Goal: Task Accomplishment & Management: Manage account settings

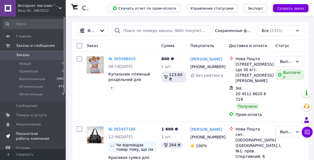
click at [33, 134] on span "Показатели работы компании" at bounding box center [33, 137] width 35 height 10
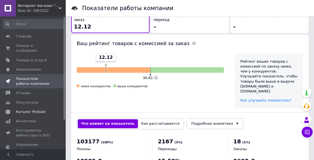
scroll to position [303, 0]
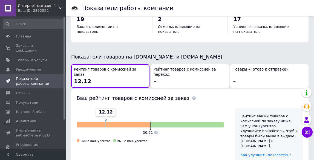
click at [40, 11] on div "Ваш ID: 2863522" at bounding box center [42, 10] width 48 height 5
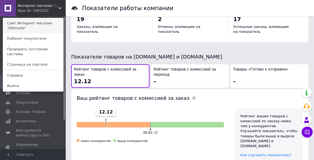
click at [23, 27] on link "Сайт Интернет магазин "Elitmoda"" at bounding box center [33, 25] width 60 height 15
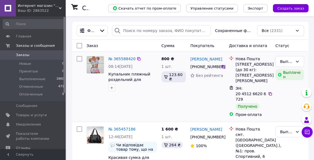
scroll to position [27, 0]
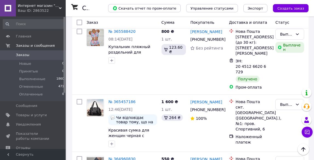
click at [39, 11] on div "Ваш ID: 2863522" at bounding box center [42, 10] width 48 height 5
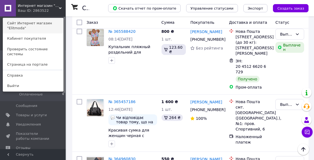
click at [26, 29] on link "Сайт Интернет магазин "Elitmoda"" at bounding box center [33, 25] width 60 height 15
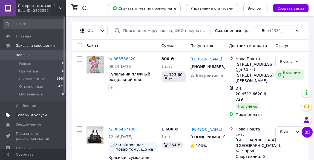
click at [33, 116] on span "Товары и услуги" at bounding box center [31, 115] width 31 height 5
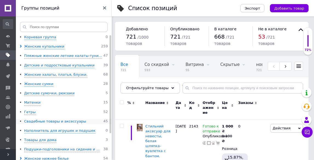
click at [51, 123] on div "Свадебные товары и аксессуары" at bounding box center [55, 121] width 62 height 5
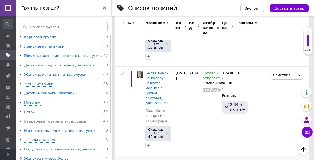
scroll to position [1729, 0]
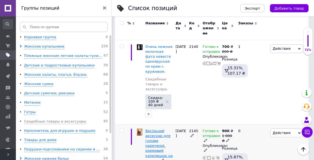
scroll to position [119, 0]
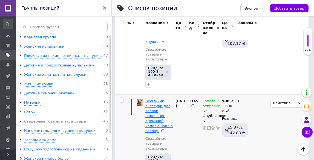
click at [153, 99] on span "Весільний аксесуар для голови нареченої, кремовий капелюшок на голову." at bounding box center [159, 116] width 27 height 34
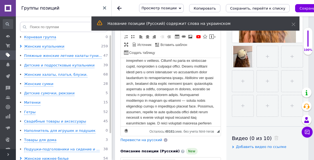
scroll to position [51, 0]
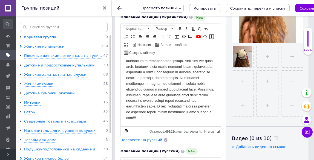
click at [143, 138] on span "Перевести на русский" at bounding box center [142, 140] width 42 height 4
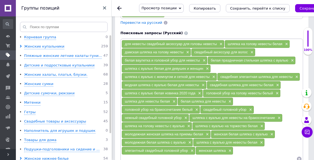
scroll to position [767, 0]
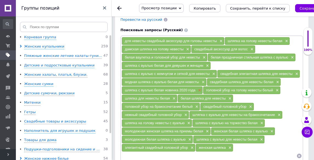
click at [200, 88] on span "×" at bounding box center [199, 90] width 4 height 5
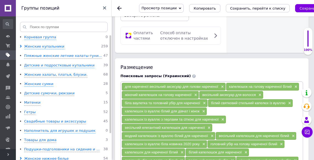
scroll to position [630, 0]
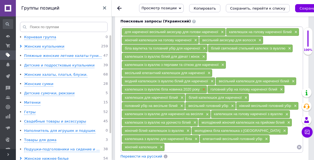
click at [205, 87] on span "×" at bounding box center [203, 89] width 4 height 5
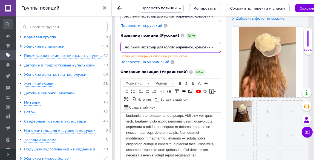
scroll to position [0, 30]
drag, startPoint x: 122, startPoint y: 33, endPoint x: 229, endPoint y: 38, distance: 107.8
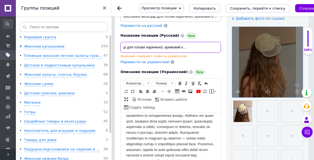
drag, startPoint x: 123, startPoint y: 32, endPoint x: 246, endPoint y: 40, distance: 124.1
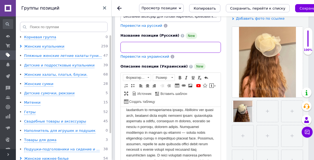
paste input "Свадебный аксессуар для головы невесты, кремовая шляпка на голову."
drag, startPoint x: 123, startPoint y: 33, endPoint x: 118, endPoint y: 33, distance: 4.4
click at [119, 33] on div "Название позиции (Русский) New Свадебный аксессуар для головы невесты, кремовая…" at bounding box center [171, 45] width 105 height 31
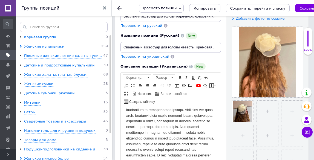
click at [221, 54] on div "Перевести на украинский" at bounding box center [171, 56] width 101 height 5
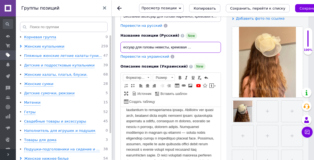
drag, startPoint x: 218, startPoint y: 30, endPoint x: 222, endPoint y: 30, distance: 3.9
click at [222, 30] on div "Название позиции (Русский) New Свадебный аксессуар для головы невесты, кремовая…" at bounding box center [171, 45] width 105 height 31
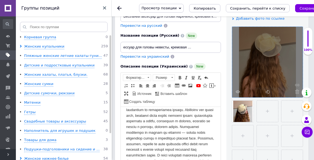
click at [232, 49] on div at bounding box center [267, 62] width 71 height 71
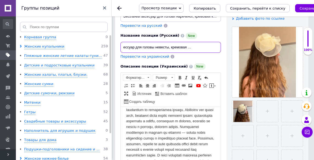
drag, startPoint x: 217, startPoint y: 31, endPoint x: 221, endPoint y: 31, distance: 3.8
click at [221, 42] on input "Свадебный аксессуар для головы невесты, кремовая шляпка на голову." at bounding box center [171, 47] width 101 height 11
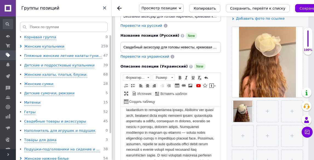
click at [223, 61] on div "Описание позиции (Украинский) New Rich Text Editor, 146BDC8C-A75A-4CAD-913D-27A…" at bounding box center [171, 130] width 106 height 139
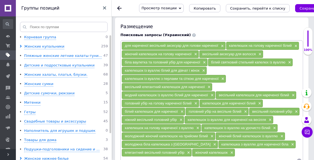
scroll to position [740, 0]
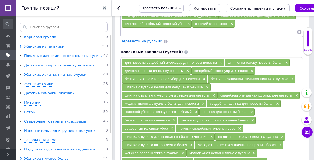
type input "Свадебный аксессуар для головы невесты, кремовая шляпка на голову."
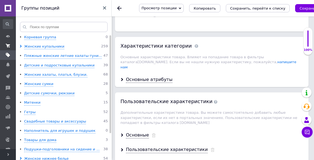
scroll to position [945, 0]
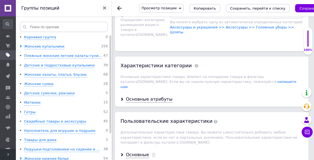
click at [10, 8] on link at bounding box center [8, 8] width 16 height 16
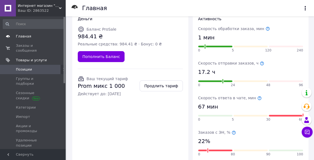
scroll to position [3, 0]
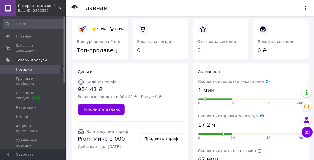
click at [35, 12] on div "Ваш ID: 2863522" at bounding box center [42, 10] width 48 height 5
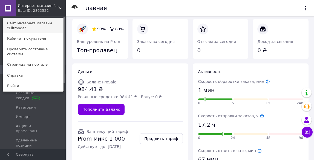
click at [13, 27] on link "Сайт Интернет магазин "Elitmoda"" at bounding box center [33, 25] width 60 height 15
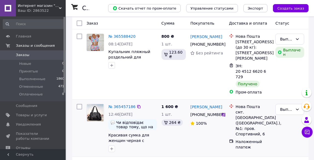
scroll to position [55, 0]
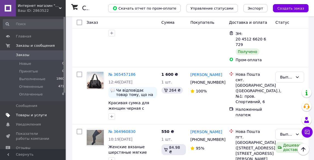
click at [29, 116] on span "Товары и услуги" at bounding box center [31, 115] width 31 height 5
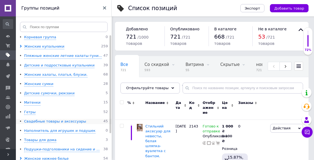
click at [29, 122] on div "Свадебные товары и аксессуары" at bounding box center [55, 121] width 62 height 5
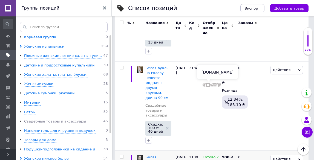
scroll to position [1729, 0]
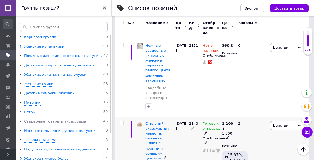
scroll to position [1704, 0]
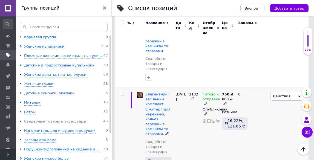
scroll to position [152, 0]
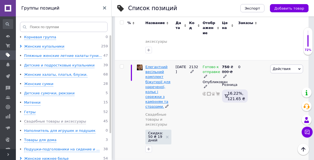
click at [155, 65] on span "Елегантний весільний комплект біжутерії для нареченої, кольє і сережки з камінн…" at bounding box center [158, 87] width 25 height 44
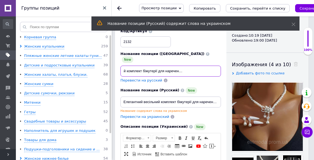
scroll to position [0, 67]
drag, startPoint x: 121, startPoint y: 55, endPoint x: 227, endPoint y: 52, distance: 106.4
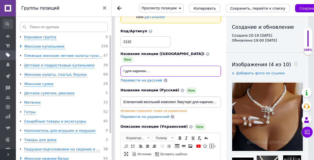
scroll to position [0, 0]
click at [123, 66] on input "Елегантний весільний комплект біжутерії для нареченої, кольє і сережки з камінн…" at bounding box center [171, 71] width 101 height 11
drag, startPoint x: 123, startPoint y: 56, endPoint x: 234, endPoint y: 58, distance: 111.3
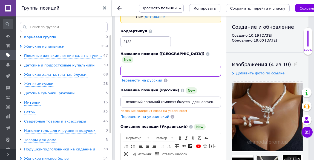
scroll to position [0, 0]
paste input "Элегантный свадебный комплект бижутерии для невесты, колье и серьги с камнями и…"
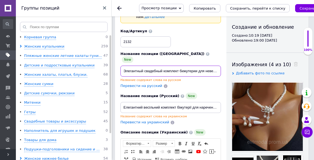
drag, startPoint x: 123, startPoint y: 54, endPoint x: 116, endPoint y: 55, distance: 7.1
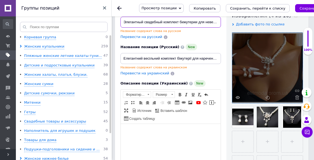
scroll to position [110, 0]
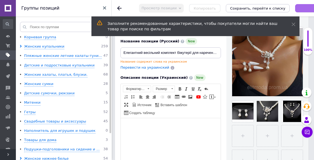
type input "Элегантный свадебный комплект бижутерии для невесты, колье и серьги с камнями и…"
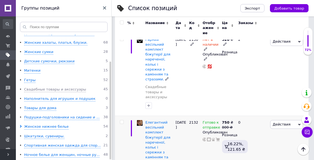
scroll to position [110, 0]
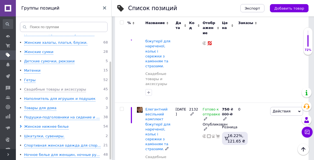
click at [151, 107] on span "Елегантний весільний комплект біжутерії для нареченої, кольє і сережки з камінн…" at bounding box center [158, 129] width 25 height 44
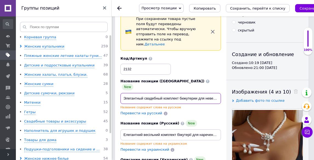
scroll to position [0, 67]
drag, startPoint x: 122, startPoint y: 84, endPoint x: 231, endPoint y: 82, distance: 108.8
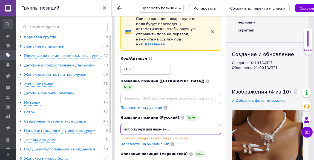
scroll to position [0, 67]
drag, startPoint x: 123, startPoint y: 113, endPoint x: 224, endPoint y: 116, distance: 101.7
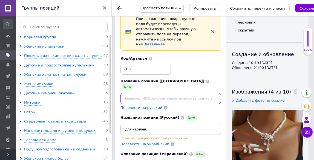
scroll to position [0, 0]
click at [129, 93] on input at bounding box center [171, 98] width 101 height 11
paste input "Елегантний весільний комплект біжутерії для нареченої, кольє і сережки з камінн…"
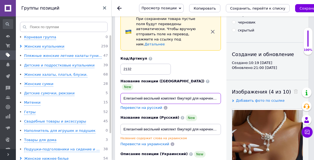
click at [119, 82] on div "Название позиции (Украинский) New Елегантний весільний комплект біжутерії для н…" at bounding box center [171, 95] width 105 height 36
type input "Елегантний весільний комплект біжутерії для нареченої, кольє і сережки з камінн…"
drag, startPoint x: 206, startPoint y: 102, endPoint x: 203, endPoint y: 99, distance: 4.3
click at [205, 115] on div "Название позиции (Русский) New" at bounding box center [171, 118] width 101 height 7
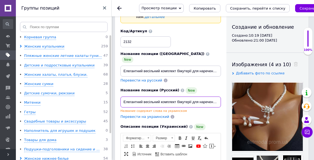
scroll to position [0, 67]
drag, startPoint x: 123, startPoint y: 86, endPoint x: 257, endPoint y: 79, distance: 133.9
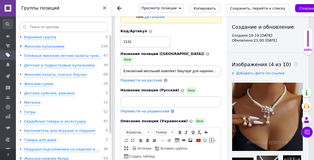
drag, startPoint x: 135, startPoint y: 87, endPoint x: 127, endPoint y: 39, distance: 48.7
click at [127, 39] on div "Код/Артикул 2132" at bounding box center [171, 38] width 105 height 23
paste input "Элегантный свадебный комплект бижутерии для невесты, колье и серьги с камнями и…"
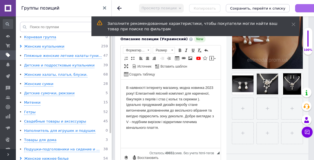
type input "Элегантный свадебный комплект бижутерии для невесты, колье и серьги с камнями и…"
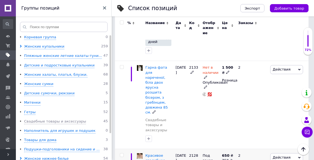
scroll to position [317, 0]
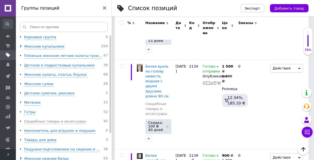
scroll to position [1729, 0]
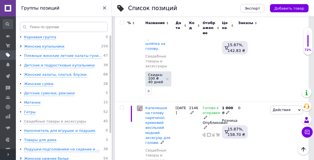
scroll to position [196, 0]
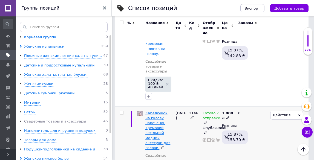
click at [166, 111] on span "Капелюшок на голову нареченої, кремовий весільний модний аксесуар для голови." at bounding box center [158, 130] width 25 height 39
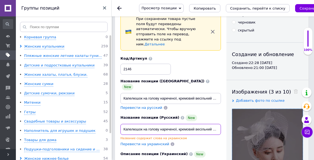
scroll to position [0, 44]
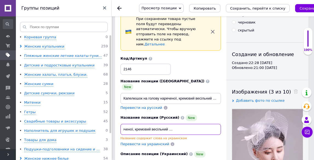
drag, startPoint x: 123, startPoint y: 115, endPoint x: 265, endPoint y: 105, distance: 142.6
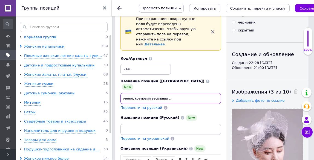
drag, startPoint x: 123, startPoint y: 83, endPoint x: 237, endPoint y: 83, distance: 114.6
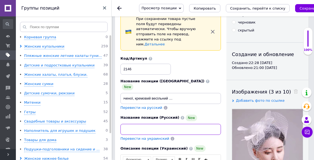
scroll to position [0, 0]
click at [143, 124] on input at bounding box center [171, 129] width 101 height 11
paste input "Капелюшок на голову нареченої, кремовий весільний модний аксесуар для голови."
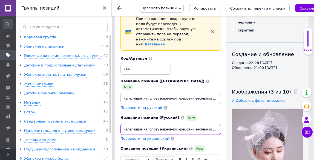
scroll to position [0, 45]
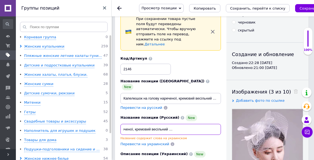
type input "Капелюшок на голову нареченої, кремовий весільний модний аксесуар для голови."
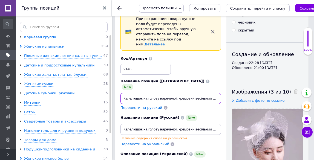
scroll to position [0, 44]
drag, startPoint x: 123, startPoint y: 83, endPoint x: 256, endPoint y: 83, distance: 133.2
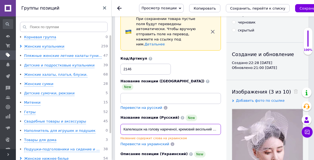
scroll to position [0, 45]
drag, startPoint x: 124, startPoint y: 114, endPoint x: 228, endPoint y: 115, distance: 103.9
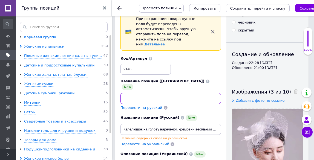
paste input "Шляпка на голову невесты, кремовый свадебный модный аксессуар для головы."
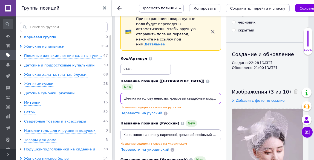
drag, startPoint x: 125, startPoint y: 82, endPoint x: 115, endPoint y: 79, distance: 10.3
click at [207, 118] on div "Название позиции (Русский) New Капелюшок на голову нареченої, кремовий весільни…" at bounding box center [171, 136] width 105 height 36
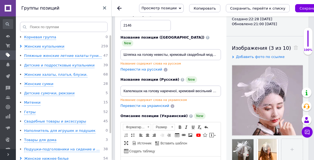
scroll to position [137, 0]
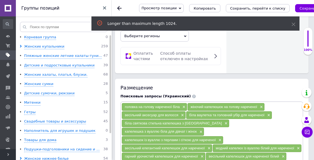
scroll to position [615, 0]
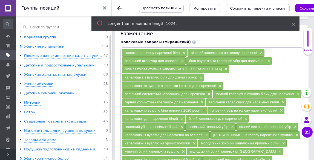
click at [205, 109] on span "×" at bounding box center [203, 111] width 4 height 5
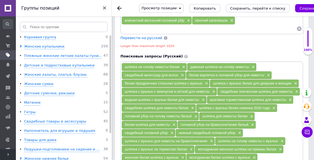
scroll to position [752, 0]
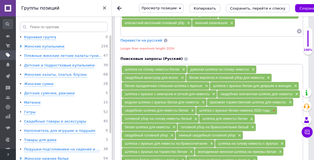
click at [275, 109] on span "×" at bounding box center [274, 111] width 4 height 5
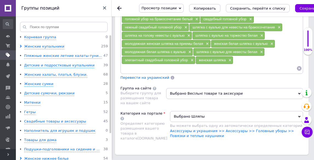
scroll to position [944, 0]
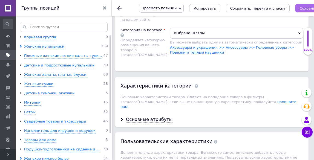
type input "Шляпка на голову невесты, кремовый свадебный модный аксессуар для головы."
type input "Капелюшок на голову нареченої, кремовий весільний модний аксесуар для голови."
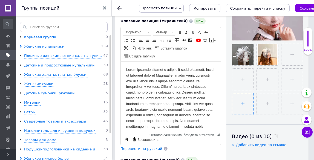
scroll to position [87, 0]
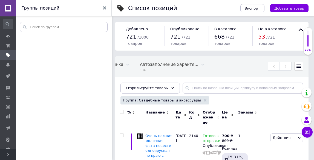
scroll to position [0, 155]
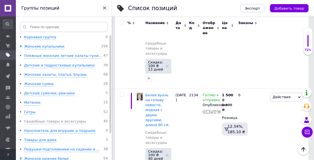
scroll to position [1729, 0]
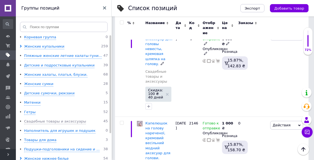
scroll to position [224, 0]
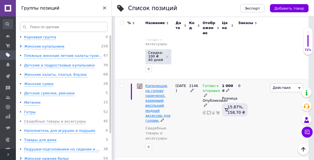
click at [162, 84] on span "Капелюшок на голову нареченої, кремовий весільний модний аксесуар для голови." at bounding box center [158, 103] width 25 height 39
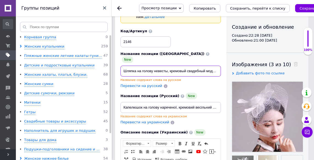
scroll to position [0, 40]
drag, startPoint x: 122, startPoint y: 56, endPoint x: 284, endPoint y: 51, distance: 162.6
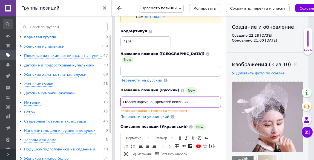
scroll to position [0, 44]
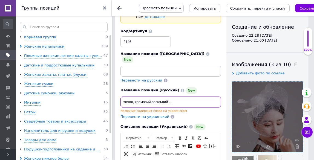
drag, startPoint x: 123, startPoint y: 86, endPoint x: 233, endPoint y: 87, distance: 110.2
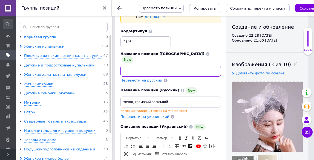
scroll to position [0, 0]
click at [144, 66] on input at bounding box center [171, 71] width 101 height 11
paste input "Капелюшок на голову нареченої, кремовий весільний модний аксесуар для голови."
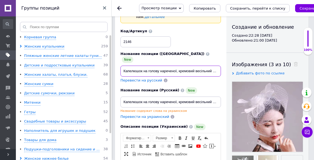
drag, startPoint x: 123, startPoint y: 55, endPoint x: 115, endPoint y: 54, distance: 8.0
type input "Капелюшок на голову нареченої, кремовий весільний модний аксесуар для голови."
click at [203, 28] on div "Код/Артикул 2146" at bounding box center [171, 38] width 105 height 23
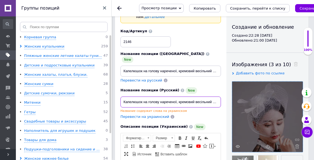
scroll to position [0, 44]
drag, startPoint x: 122, startPoint y: 88, endPoint x: 240, endPoint y: 87, distance: 118.1
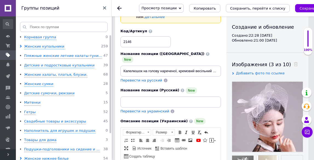
click at [199, 27] on div "Код/Артикул 2146" at bounding box center [171, 38] width 105 height 23
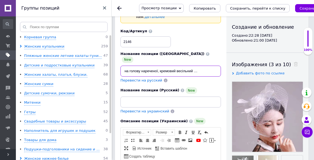
scroll to position [0, 45]
drag, startPoint x: 123, startPoint y: 56, endPoint x: 225, endPoint y: 54, distance: 102.0
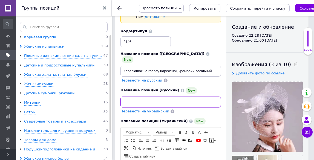
click at [127, 97] on input at bounding box center [171, 102] width 101 height 11
paste input "Шляпка на голову невесты, кремовый свадебный модный аксессуар для головы."
drag, startPoint x: 121, startPoint y: 84, endPoint x: 113, endPoint y: 84, distance: 7.4
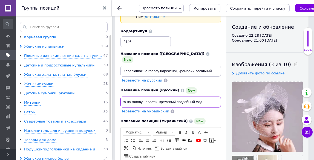
scroll to position [0, 0]
drag, startPoint x: 127, startPoint y: 86, endPoint x: 130, endPoint y: 83, distance: 4.3
click at [120, 87] on div "Название позиции (Русский) New Шляпка на голову невесты, кремовый свадебный мод…" at bounding box center [171, 100] width 105 height 31
type input "Шляпка на голову невесты, кремовый свадебный модный аксессуар для головы."
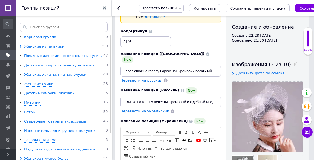
click at [199, 69] on div "Название позиции (Украинский) New Капелюшок на голову нареченої, кремовий весіл…" at bounding box center [171, 67] width 105 height 36
type input "Капелюшок на голову нареченої, кремовий весільний модний аксесуар для голови."
type input "Шляпка на голову невесты, кремовый свадебный модный аксессуар для головы."
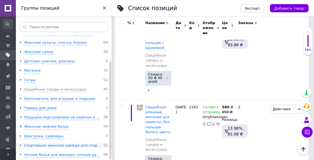
scroll to position [576, 0]
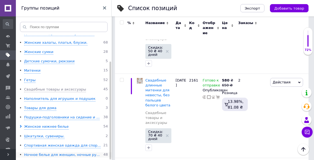
click at [72, 154] on div "Ночное белье для женщин, ночные ру..." at bounding box center [62, 155] width 76 height 5
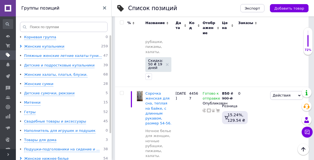
scroll to position [247, 0]
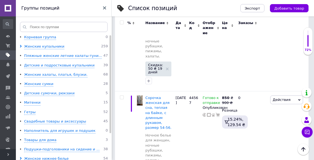
click at [5, 10] on link at bounding box center [8, 8] width 16 height 16
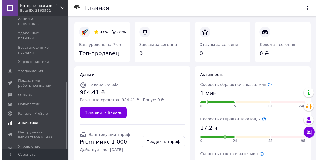
scroll to position [132, 0]
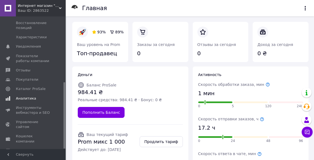
click at [29, 96] on span "Аналитика" at bounding box center [26, 98] width 20 height 5
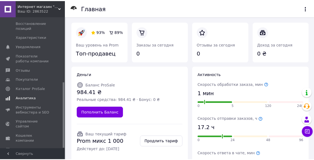
scroll to position [100, 0]
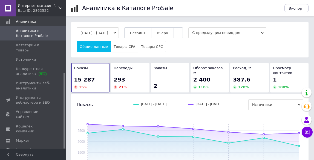
click at [118, 49] on span "Товары CPA" at bounding box center [125, 47] width 22 height 4
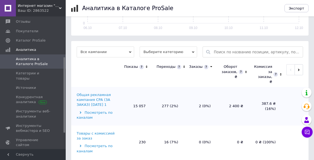
scroll to position [45, 0]
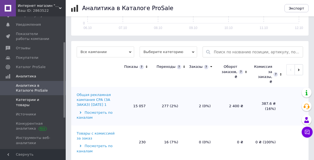
click at [36, 98] on span "Категории и товары" at bounding box center [33, 103] width 35 height 10
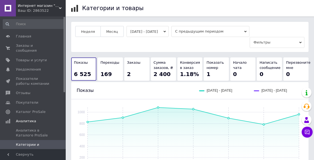
click at [31, 12] on div "Ваш ID: 2863522" at bounding box center [42, 10] width 48 height 5
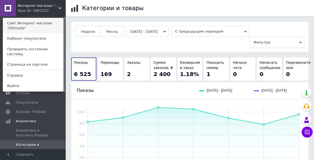
click at [20, 31] on link "Сайт Интернет магазин "Elitmoda"" at bounding box center [33, 25] width 60 height 15
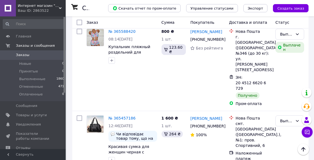
scroll to position [27, 0]
click at [40, 11] on div "Ваш ID: 2863522" at bounding box center [42, 10] width 48 height 5
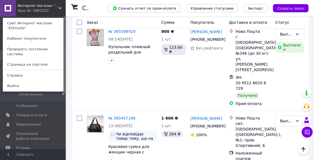
click at [24, 30] on link "Сайт Интернет магазин "Elitmoda"" at bounding box center [33, 25] width 60 height 15
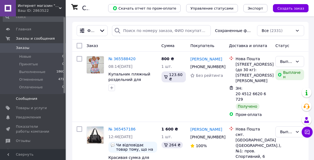
scroll to position [27, 0]
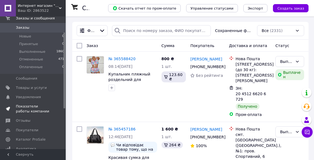
click at [23, 108] on span "Показатели работы компании" at bounding box center [33, 109] width 35 height 10
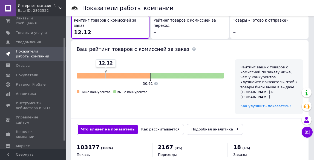
scroll to position [358, 0]
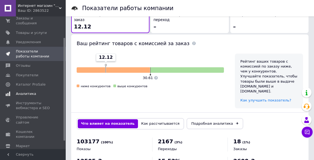
click at [23, 92] on span "Аналитика" at bounding box center [26, 94] width 20 height 5
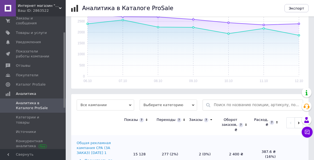
scroll to position [168, 0]
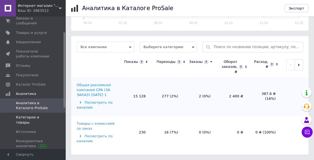
click at [36, 115] on span "Категории и товары" at bounding box center [33, 120] width 35 height 10
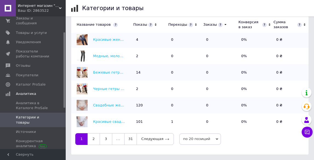
scroll to position [137, 0]
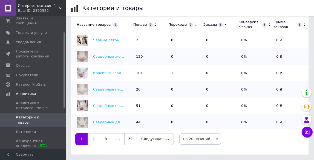
click at [93, 139] on link "2" at bounding box center [94, 139] width 12 height 12
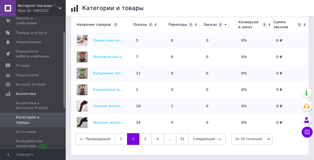
scroll to position [221, 0]
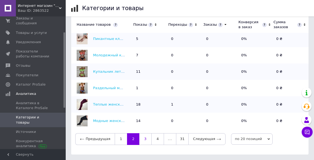
click at [139, 140] on link "3" at bounding box center [145, 139] width 12 height 12
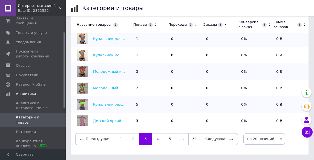
click at [155, 144] on link "4" at bounding box center [158, 139] width 12 height 12
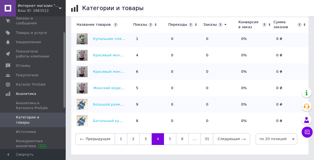
click at [168, 140] on link "5" at bounding box center [170, 139] width 12 height 12
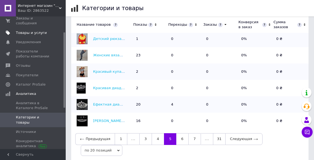
click at [35, 30] on span "Товары и услуги" at bounding box center [31, 32] width 31 height 5
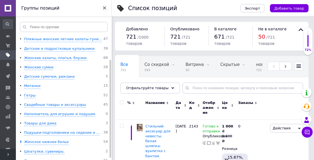
scroll to position [34, 0]
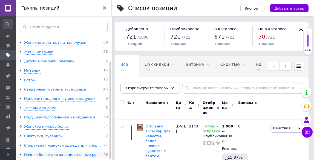
click at [68, 154] on div "Ночное белье для женщин, ночные ру..." at bounding box center [62, 155] width 76 height 5
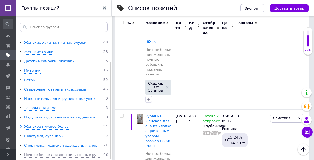
scroll to position [2028, 0]
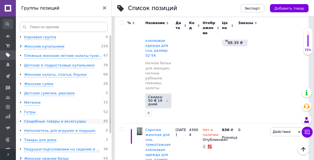
scroll to position [585, 0]
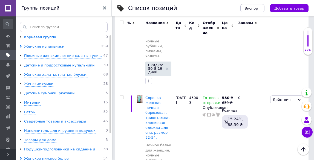
click at [7, 11] on link at bounding box center [8, 8] width 16 height 16
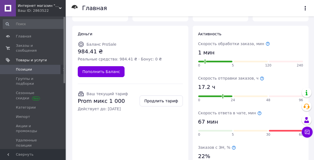
scroll to position [82, 0]
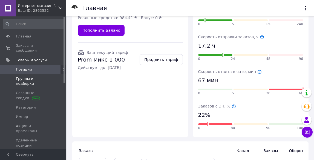
click at [36, 76] on span "Группы и подборки" at bounding box center [33, 81] width 35 height 10
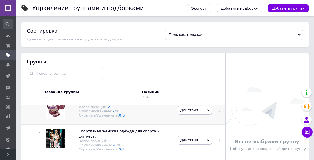
scroll to position [31, 0]
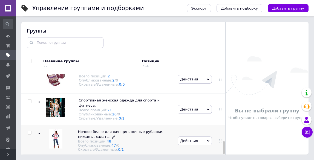
click at [111, 130] on span "Ночное белье для женщин, ночные рубашки, пижамы, халаты." at bounding box center [121, 134] width 86 height 9
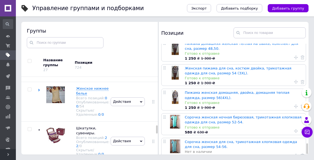
scroll to position [500, 0]
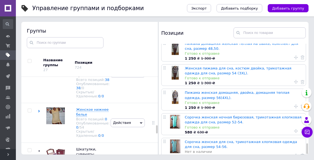
click at [10, 8] on link at bounding box center [8, 8] width 16 height 16
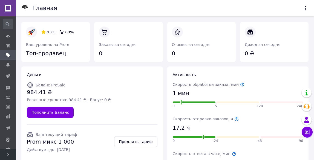
click at [8, 7] on link at bounding box center [8, 8] width 16 height 16
click at [8, 79] on span at bounding box center [8, 77] width 16 height 10
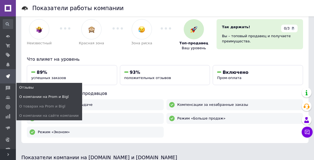
scroll to position [55, 0]
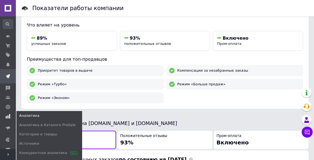
click at [10, 116] on use at bounding box center [8, 116] width 4 height 4
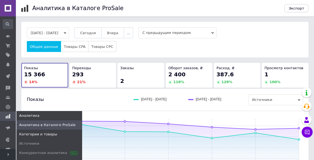
click at [35, 133] on span "Категории и товары" at bounding box center [38, 134] width 38 height 5
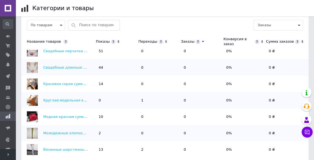
scroll to position [191, 0]
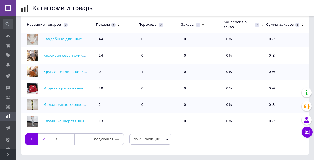
click at [44, 141] on link "2" at bounding box center [44, 140] width 12 height 12
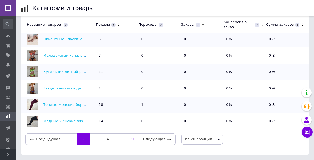
click at [131, 141] on link "31" at bounding box center [132, 140] width 12 height 12
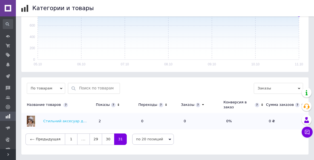
scroll to position [0, 0]
click at [104, 143] on link "30" at bounding box center [108, 140] width 12 height 12
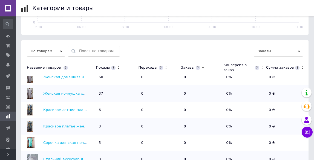
scroll to position [191, 0]
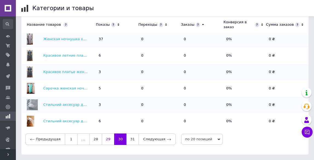
click at [106, 142] on link "29" at bounding box center [108, 140] width 12 height 12
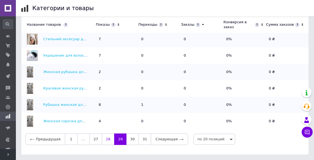
click at [105, 136] on link "28" at bounding box center [108, 140] width 12 height 12
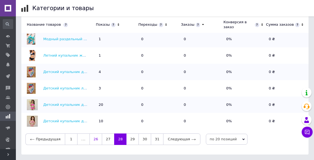
click at [106, 141] on link "27" at bounding box center [108, 140] width 12 height 12
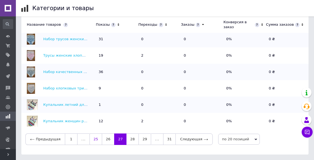
click at [106, 141] on link "26" at bounding box center [108, 140] width 12 height 12
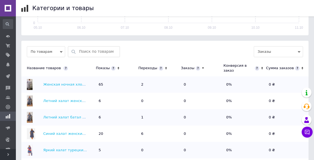
scroll to position [0, 0]
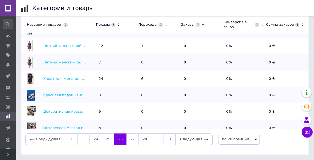
click at [103, 143] on link "25" at bounding box center [108, 140] width 12 height 12
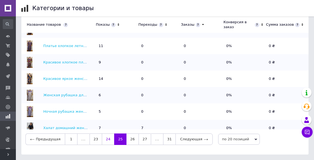
click at [107, 137] on link "24" at bounding box center [108, 140] width 12 height 12
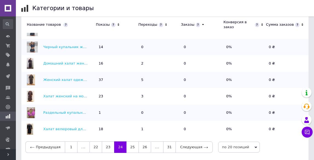
scroll to position [191, 0]
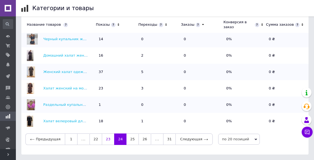
click at [105, 141] on link "23" at bounding box center [108, 140] width 12 height 12
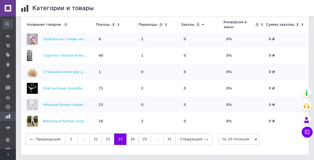
click at [106, 142] on link "22" at bounding box center [108, 140] width 12 height 12
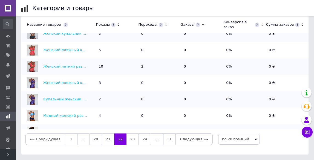
scroll to position [1, 0]
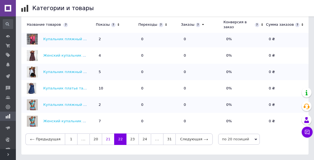
click at [103, 141] on link "21" at bounding box center [108, 140] width 12 height 12
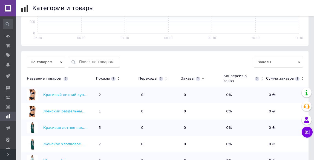
scroll to position [191, 0]
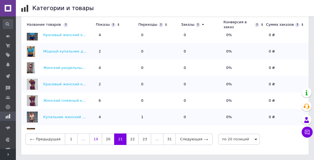
click at [105, 142] on link "20" at bounding box center [108, 140] width 12 height 12
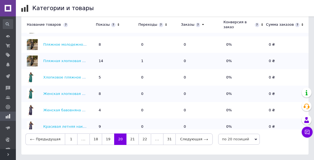
scroll to position [0, 0]
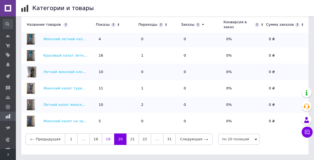
click at [104, 139] on link "19" at bounding box center [108, 140] width 12 height 12
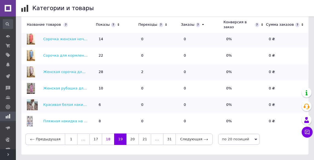
click at [103, 141] on link "18" at bounding box center [108, 140] width 12 height 12
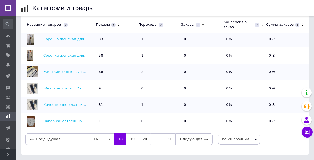
click at [51, 121] on link "Набор качественных хлопковых трусов, женские с 4 штук, Турция, размер 66 (9 XL)." at bounding box center [135, 121] width 184 height 4
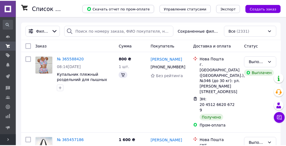
scroll to position [25, 0]
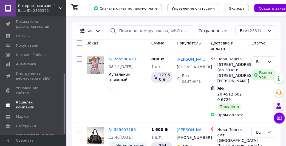
scroll to position [88, 0]
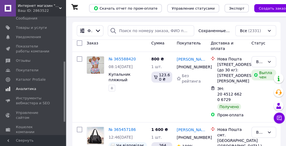
click at [30, 90] on span "Аналитика" at bounding box center [26, 88] width 20 height 5
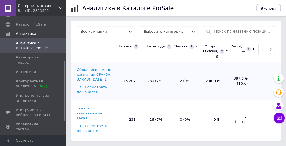
scroll to position [193, 0]
click at [47, 55] on span "Категории и товары" at bounding box center [33, 60] width 35 height 10
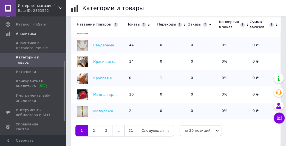
scroll to position [235, 0]
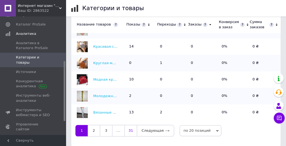
click at [133, 126] on link "31" at bounding box center [130, 131] width 12 height 12
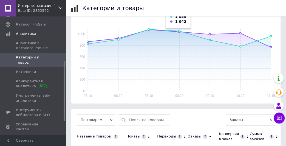
scroll to position [124, 0]
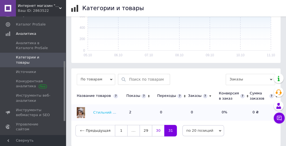
click at [155, 126] on link "30" at bounding box center [158, 131] width 12 height 12
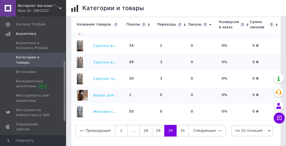
scroll to position [124, 0]
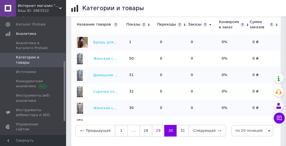
click at [160, 125] on link "29" at bounding box center [158, 131] width 12 height 12
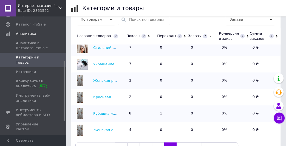
scroll to position [201, 0]
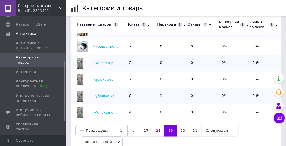
click at [153, 125] on link "28" at bounding box center [158, 131] width 12 height 12
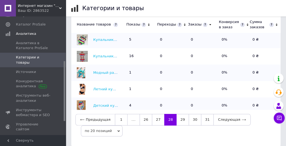
scroll to position [224, 0]
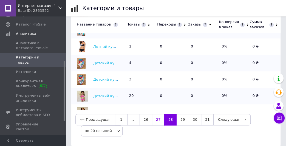
click at [159, 114] on link "27" at bounding box center [158, 120] width 12 height 12
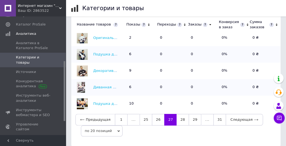
scroll to position [0, 0]
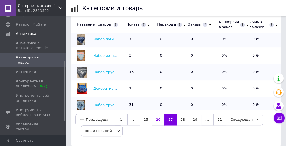
click at [156, 114] on link "26" at bounding box center [158, 120] width 12 height 12
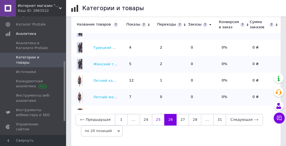
click at [152, 117] on link "25" at bounding box center [158, 120] width 12 height 12
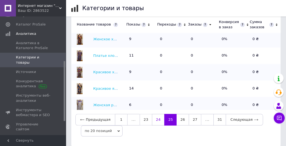
click at [154, 116] on link "24" at bounding box center [158, 120] width 12 height 12
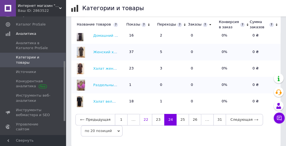
click at [154, 114] on link "23" at bounding box center [158, 120] width 12 height 12
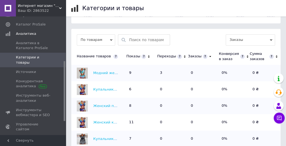
scroll to position [162, 0]
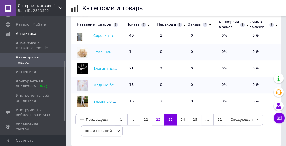
click at [156, 115] on link "22" at bounding box center [158, 120] width 12 height 12
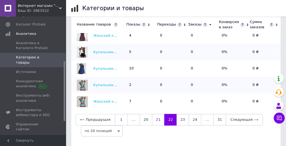
click at [155, 115] on link "21" at bounding box center [158, 120] width 12 height 12
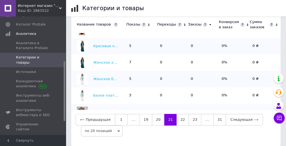
scroll to position [0, 0]
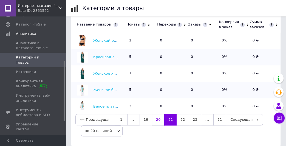
click at [156, 114] on link "20" at bounding box center [158, 120] width 12 height 12
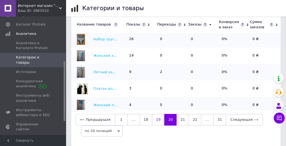
click at [155, 114] on link "19" at bounding box center [158, 120] width 12 height 12
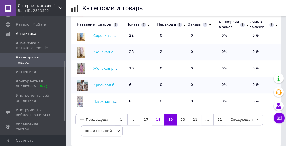
click at [157, 116] on link "18" at bounding box center [158, 120] width 12 height 12
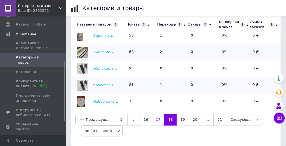
click at [153, 115] on link "17" at bounding box center [158, 120] width 12 height 12
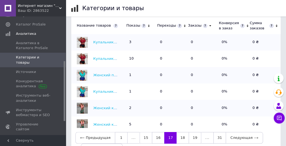
scroll to position [212, 0]
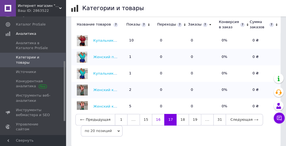
click at [154, 115] on link "16" at bounding box center [158, 120] width 12 height 12
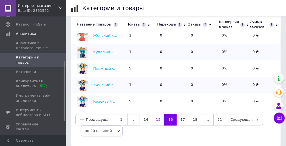
click at [158, 118] on link "15" at bounding box center [158, 120] width 12 height 12
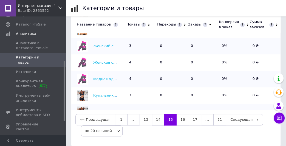
scroll to position [0, 0]
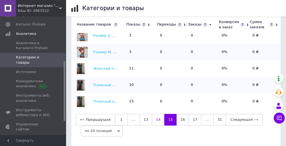
click at [156, 115] on link "14" at bounding box center [158, 120] width 12 height 12
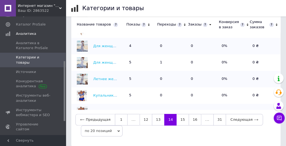
scroll to position [4, 0]
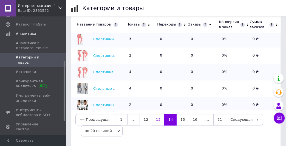
click at [156, 114] on link "13" at bounding box center [158, 120] width 12 height 12
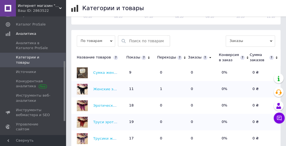
scroll to position [235, 0]
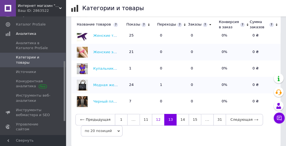
click at [154, 119] on link "12" at bounding box center [158, 120] width 12 height 12
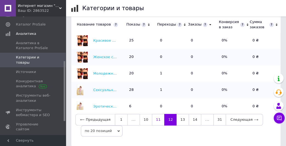
click at [155, 116] on link "11" at bounding box center [158, 120] width 12 height 12
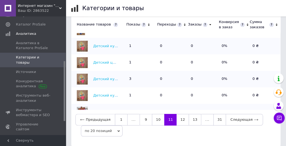
scroll to position [4, 0]
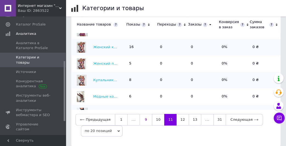
click at [155, 116] on link "10" at bounding box center [158, 120] width 12 height 12
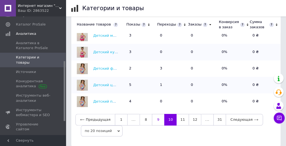
click at [156, 115] on link "9" at bounding box center [158, 120] width 12 height 12
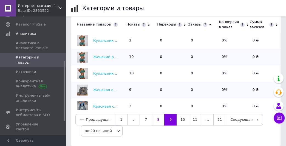
click at [156, 114] on link "8" at bounding box center [158, 120] width 12 height 12
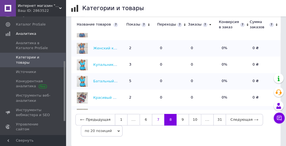
click at [157, 116] on link "7" at bounding box center [158, 120] width 12 height 12
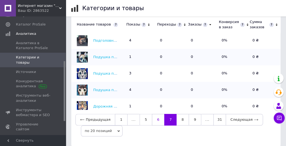
click at [155, 114] on link "6" at bounding box center [158, 120] width 12 height 12
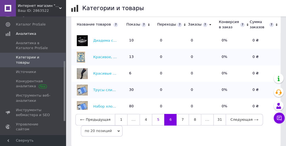
click at [156, 114] on link "5" at bounding box center [158, 120] width 12 height 12
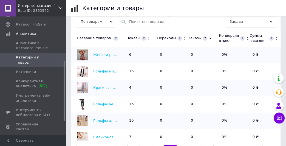
scroll to position [212, 0]
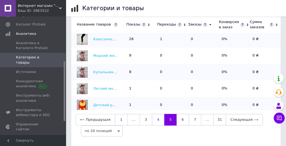
click at [156, 117] on link "4" at bounding box center [158, 120] width 12 height 12
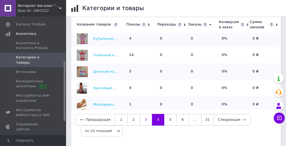
scroll to position [174, 0]
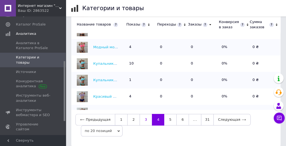
click at [143, 114] on link "3" at bounding box center [145, 120] width 12 height 12
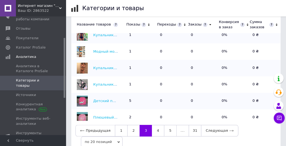
scroll to position [38, 0]
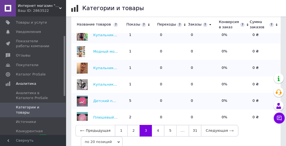
click at [40, 12] on div "Ваш ID: 2863522" at bounding box center [42, 10] width 48 height 5
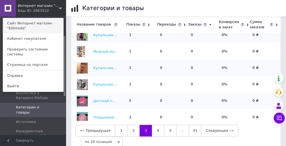
click at [29, 26] on link "Сайт Интернет магазин "Elitmoda"" at bounding box center [33, 25] width 60 height 15
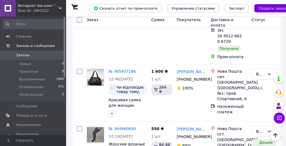
click at [40, 10] on div "Ваш ID: 2863522" at bounding box center [42, 10] width 48 height 5
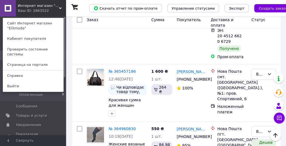
click at [27, 29] on link "Сайт Интернет магазин "Elitmoda"" at bounding box center [33, 25] width 60 height 15
